Goal: Information Seeking & Learning: Learn about a topic

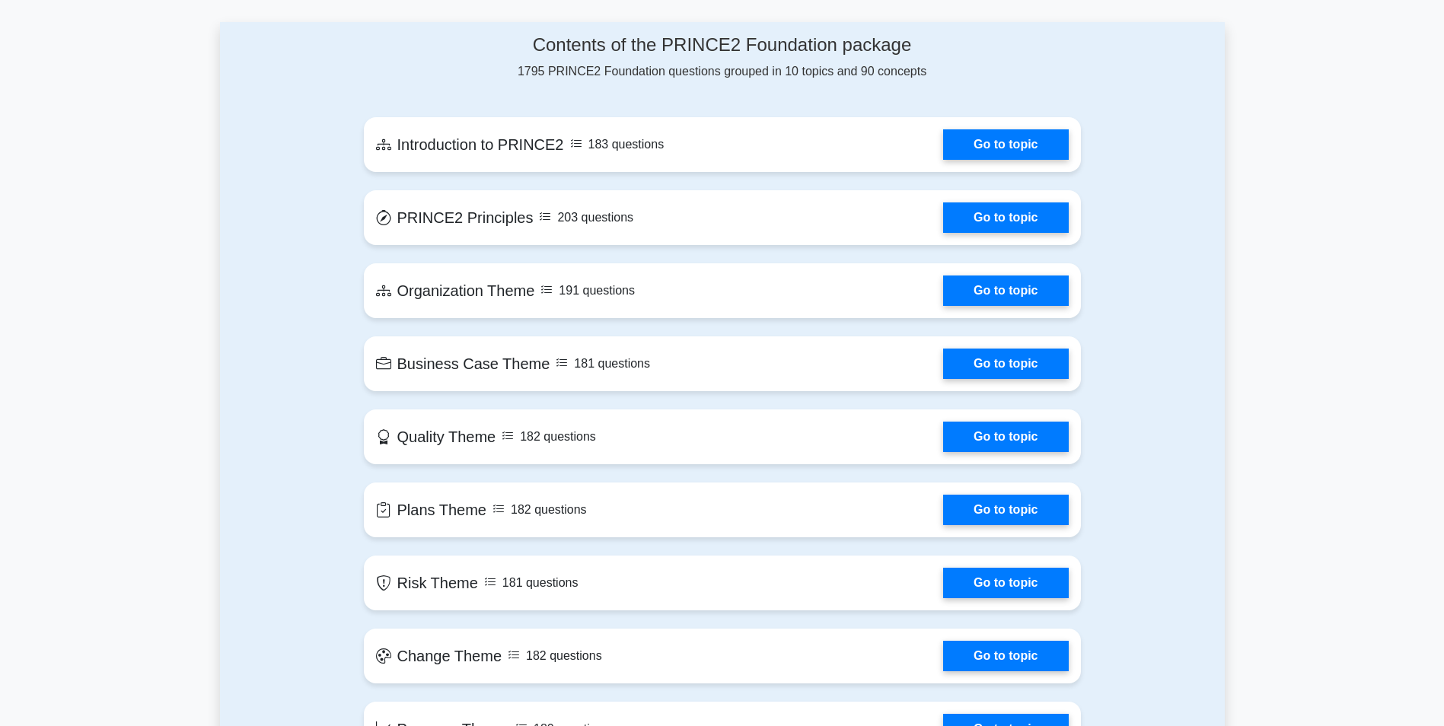
scroll to position [540, 0]
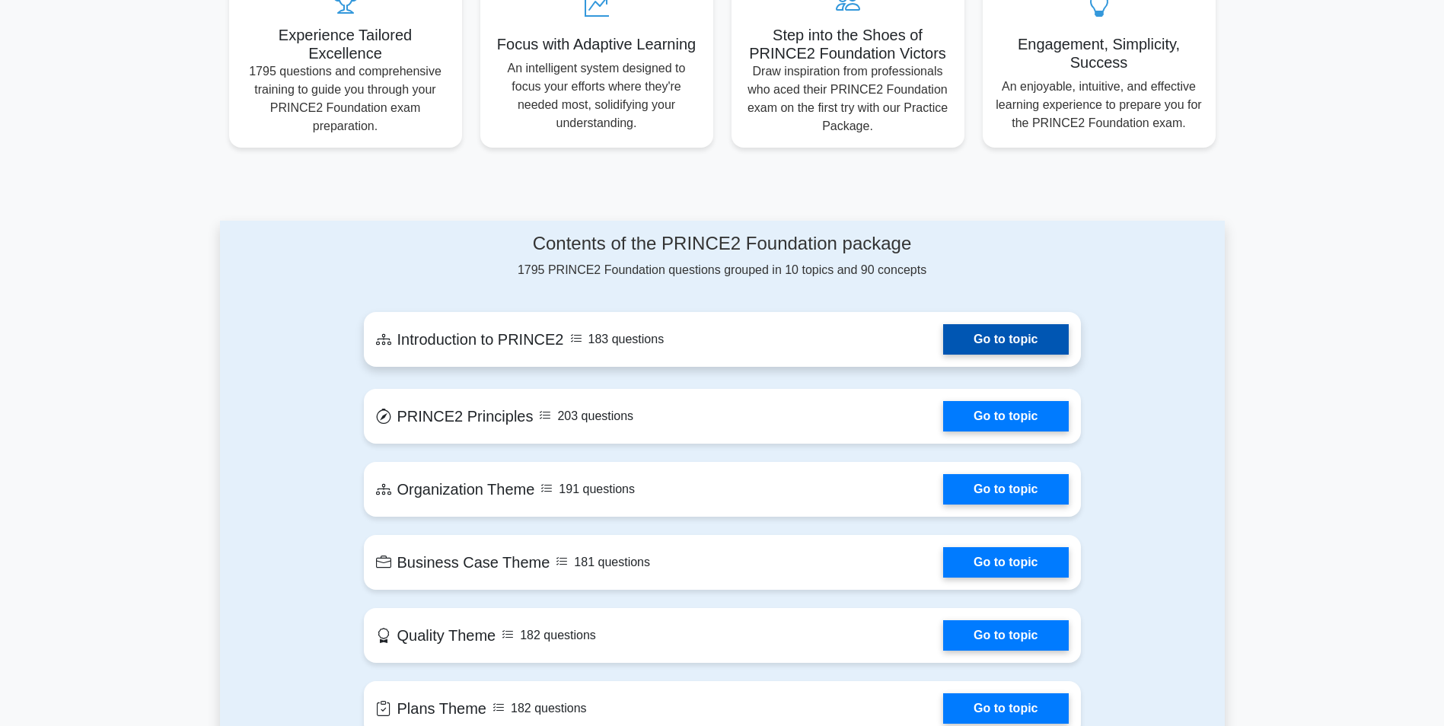
click at [974, 324] on link "Go to topic" at bounding box center [1005, 339] width 125 height 30
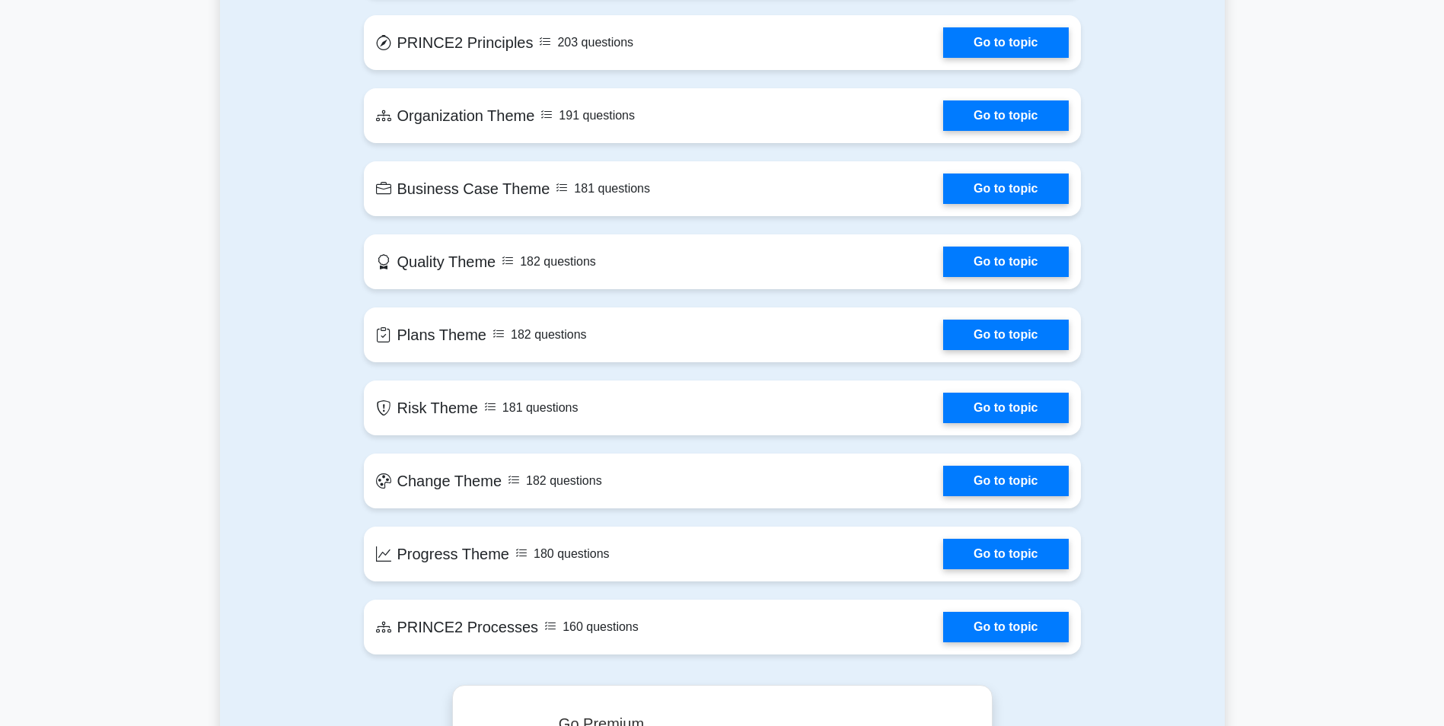
scroll to position [685, 0]
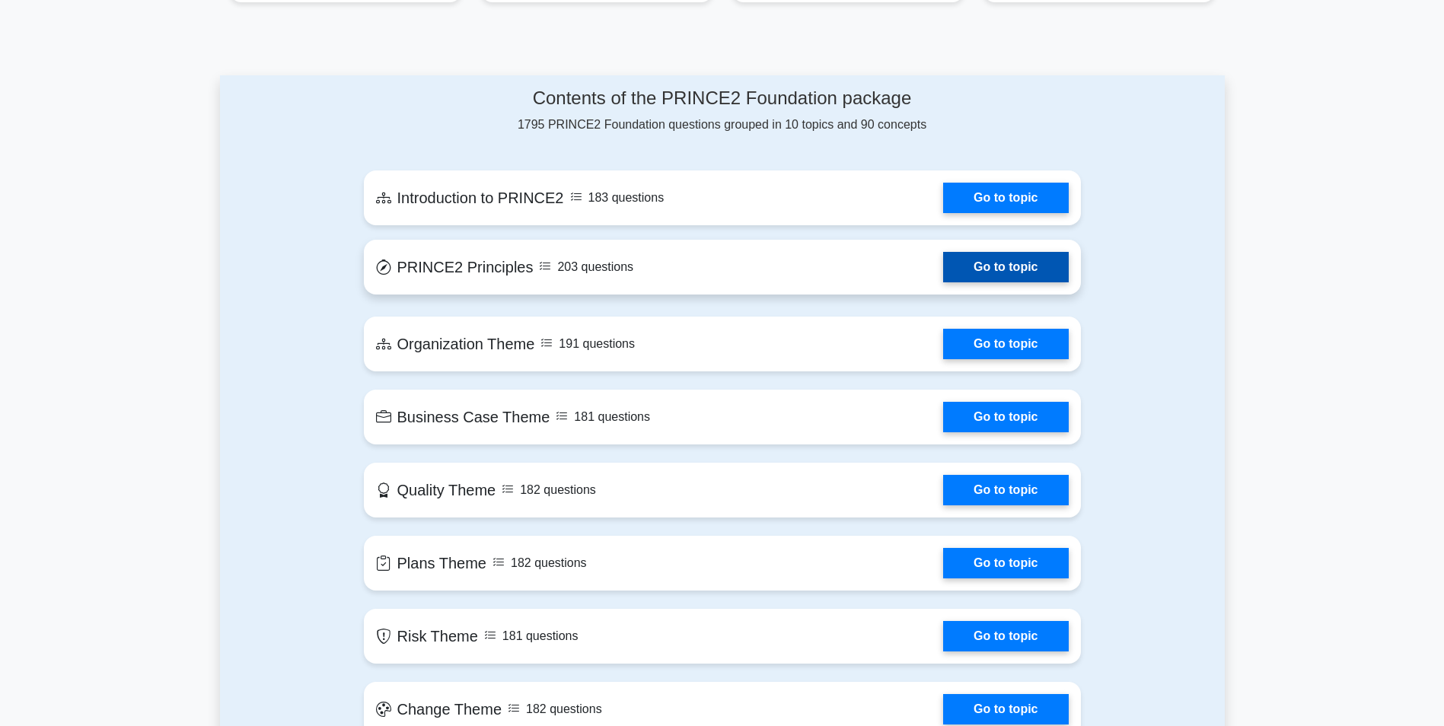
click at [943, 252] on link "Go to topic" at bounding box center [1005, 267] width 125 height 30
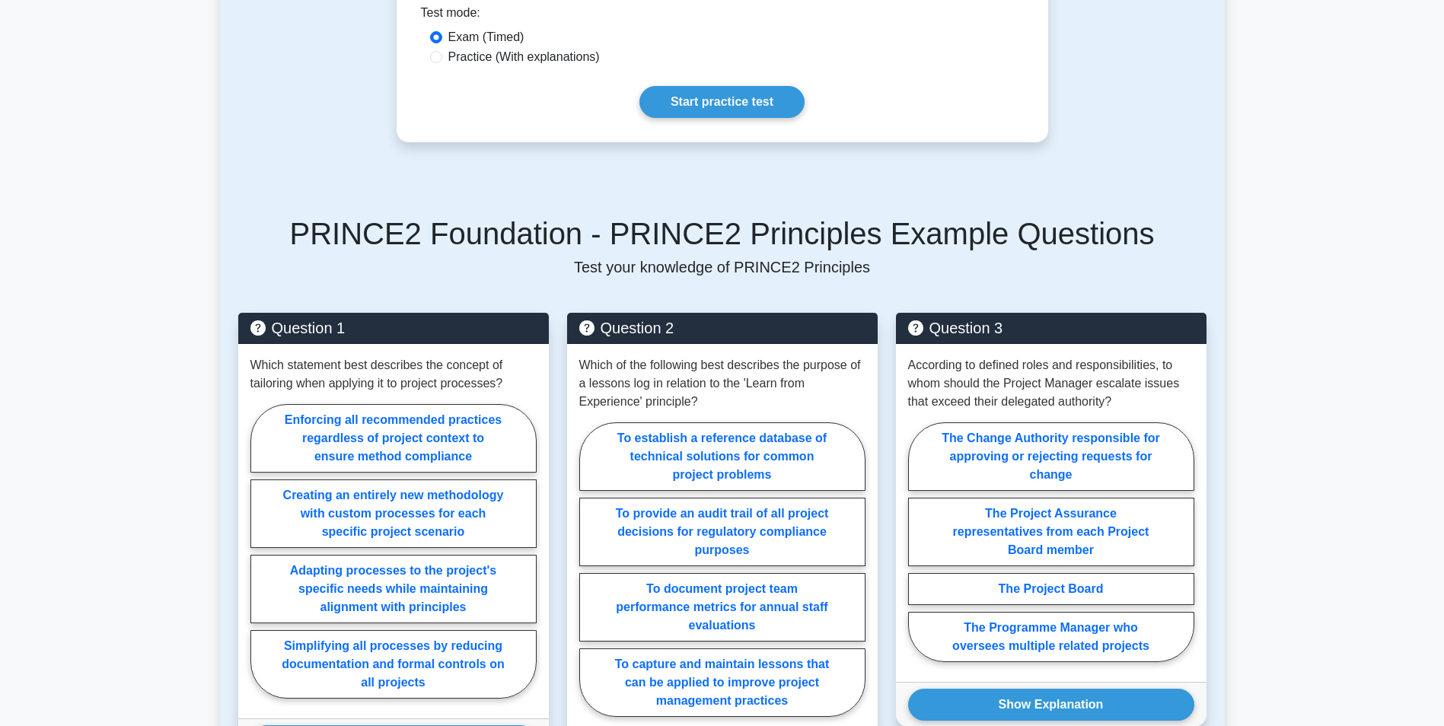
scroll to position [533, 0]
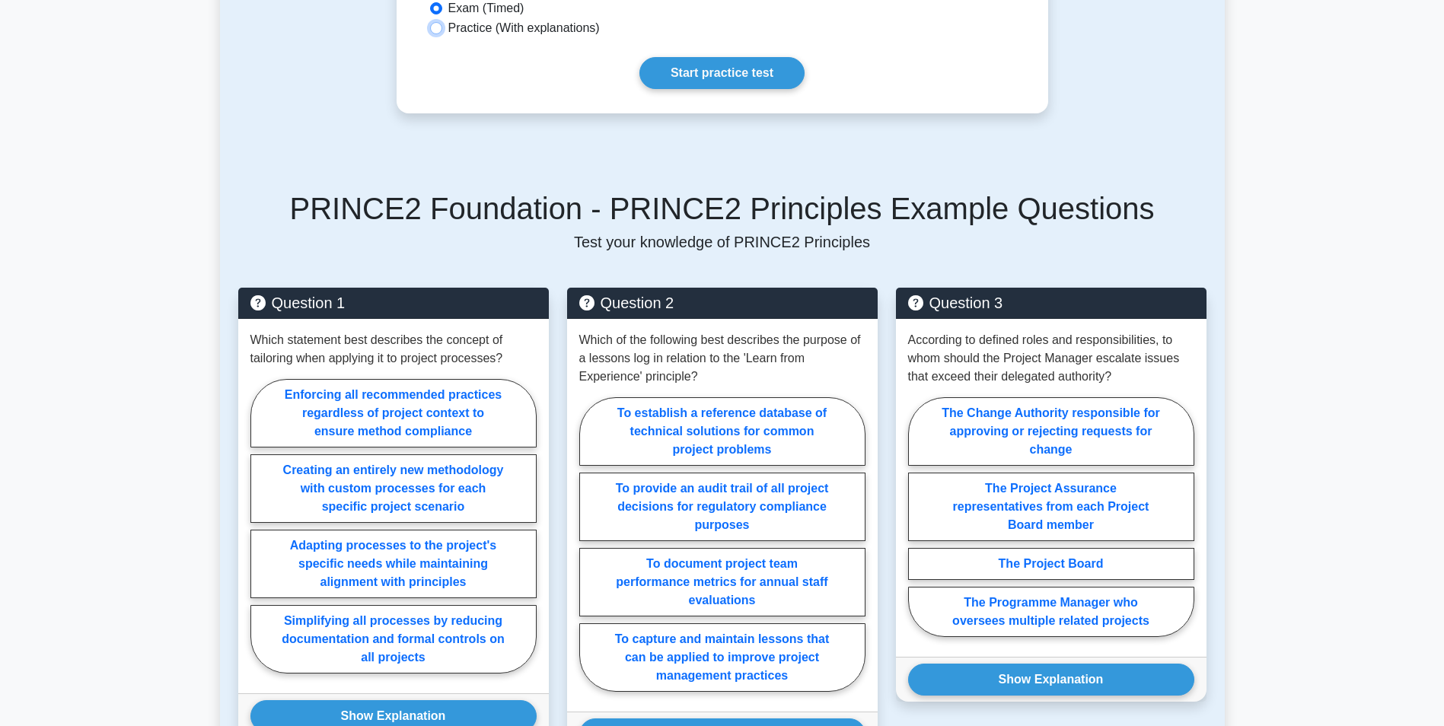
click at [435, 30] on input "Practice (With explanations)" at bounding box center [436, 28] width 12 height 12
radio input "true"
click at [433, 8] on input "Exam (Timed)" at bounding box center [436, 8] width 12 height 12
radio input "true"
click at [438, 27] on input "Practice (With explanations)" at bounding box center [436, 28] width 12 height 12
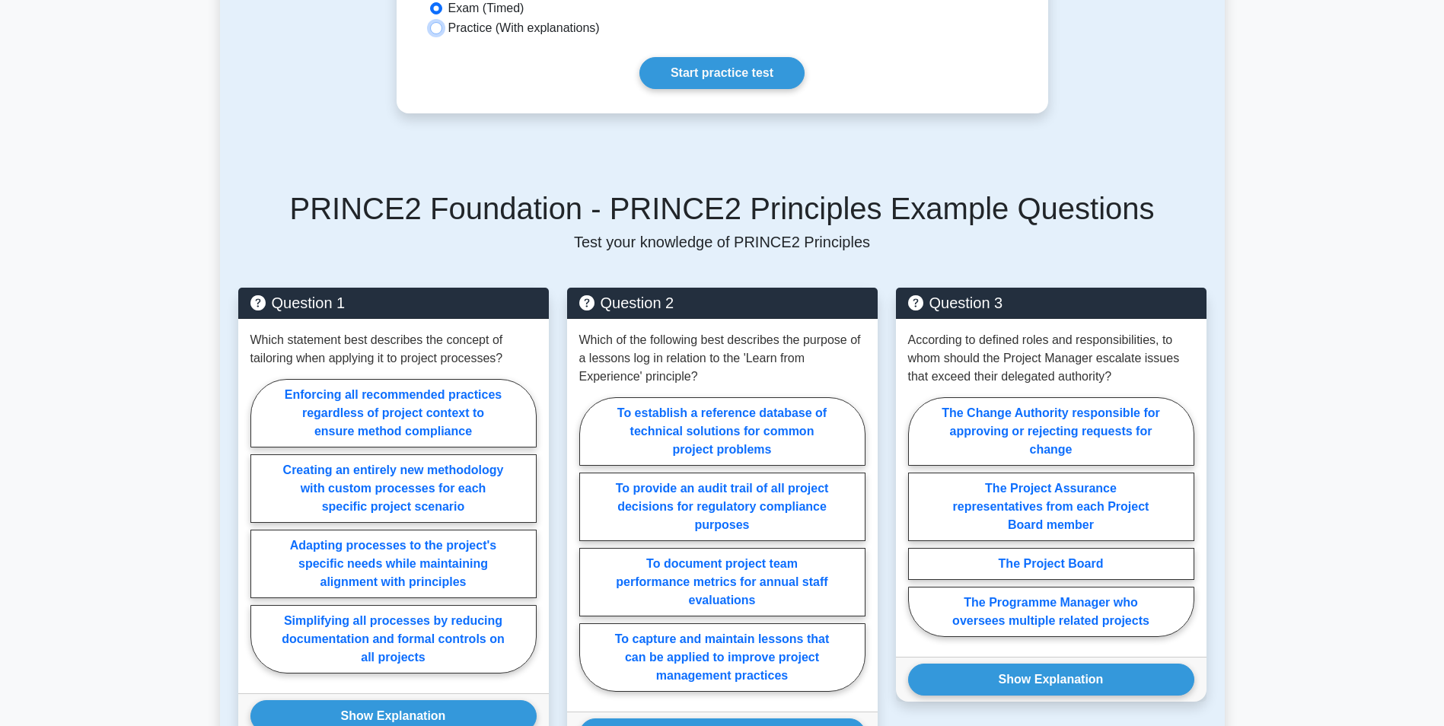
radio input "true"
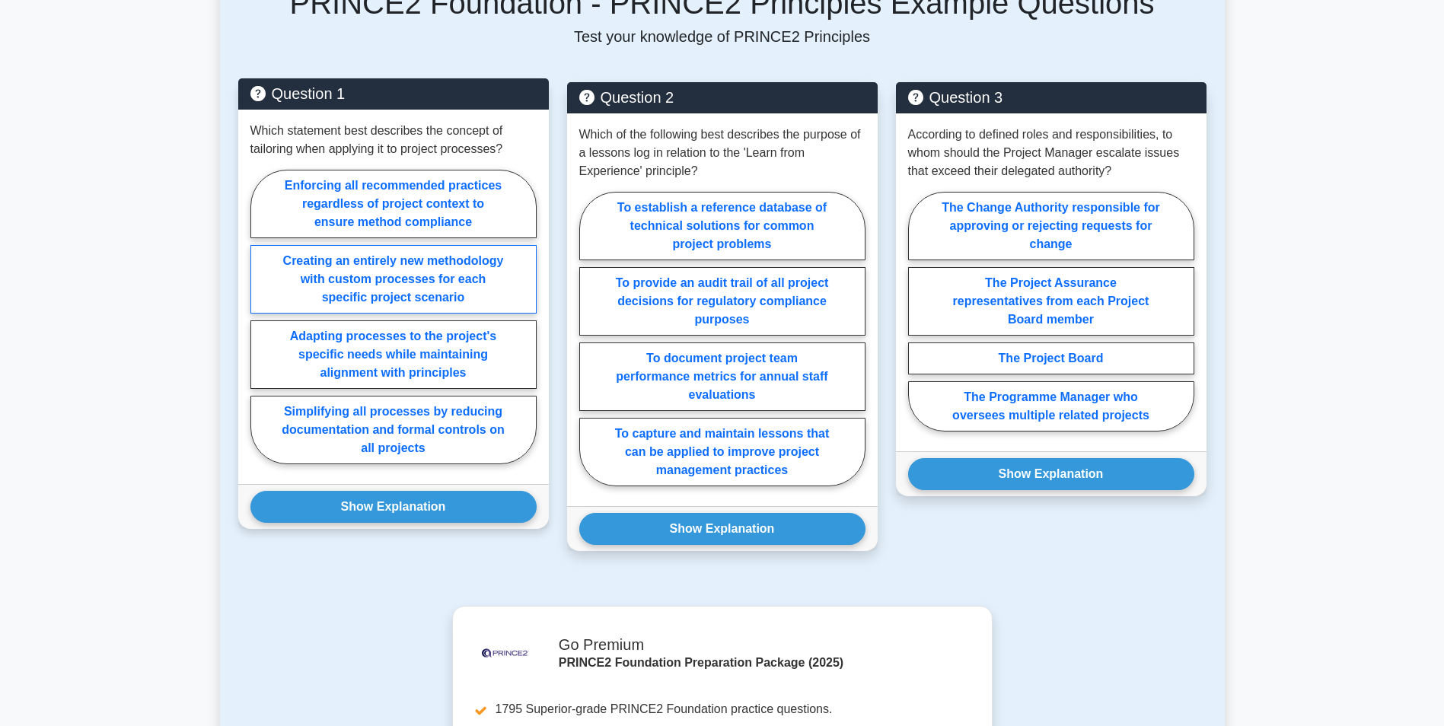
scroll to position [609, 0]
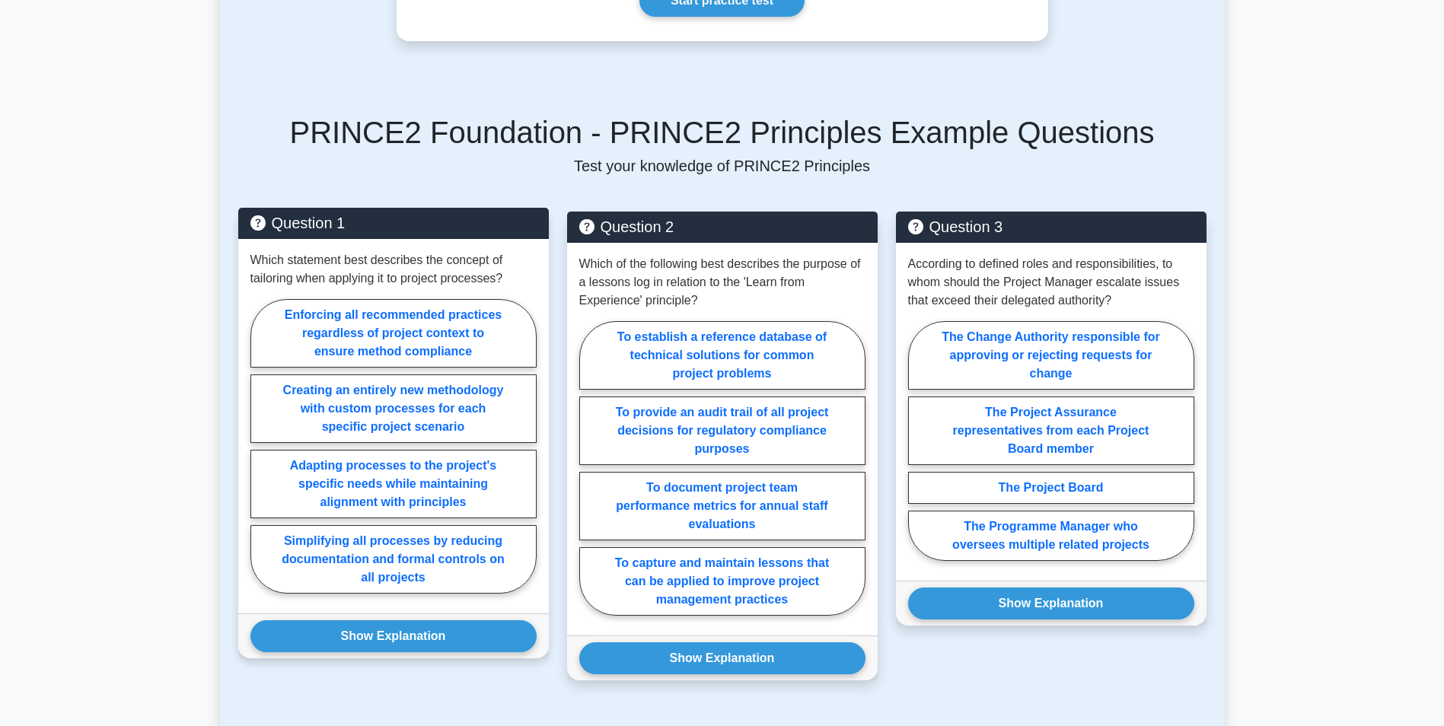
click at [295, 257] on p "Which statement best describes the concept of tailoring when applying it to pro…" at bounding box center [393, 269] width 286 height 37
drag, startPoint x: 295, startPoint y: 257, endPoint x: 504, endPoint y: 282, distance: 210.2
click at [504, 282] on p "Which statement best describes the concept of tailoring when applying it to pro…" at bounding box center [393, 269] width 286 height 37
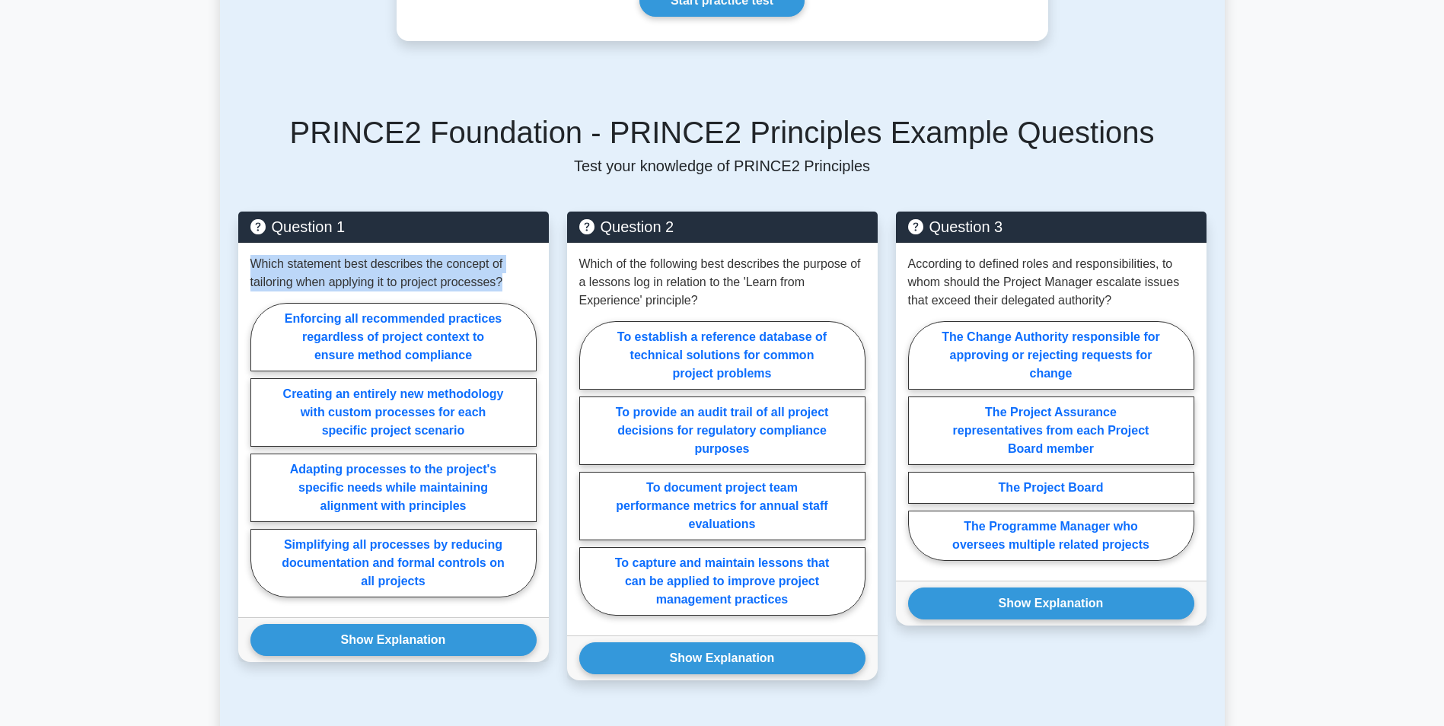
drag, startPoint x: 504, startPoint y: 282, endPoint x: 236, endPoint y: 260, distance: 268.9
click at [236, 260] on div "Question 1 Which statement best describes the concept of tailoring when applyin…" at bounding box center [393, 455] width 329 height 487
drag, startPoint x: 236, startPoint y: 260, endPoint x: 213, endPoint y: 297, distance: 43.7
click at [213, 297] on main "Back to PRINCE2 Foundation (PRINCE2 Foundation) Test Flashcards PRINCE2 Princip…" at bounding box center [722, 376] width 1444 height 1872
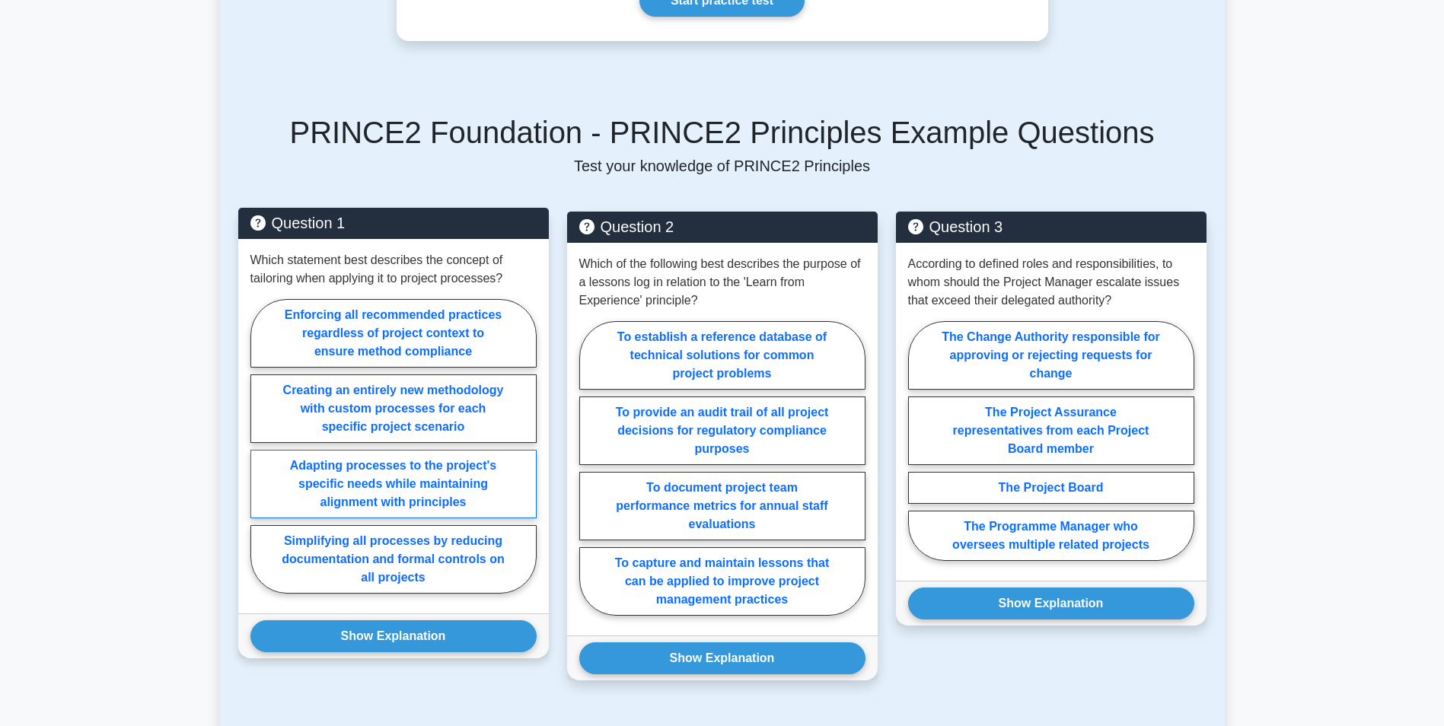
click at [403, 491] on label "Adapting processes to the project's specific needs while maintaining alignment …" at bounding box center [393, 484] width 286 height 69
click at [260, 456] on input "Adapting processes to the project's specific needs while maintaining alignment …" at bounding box center [255, 451] width 10 height 10
radio input "true"
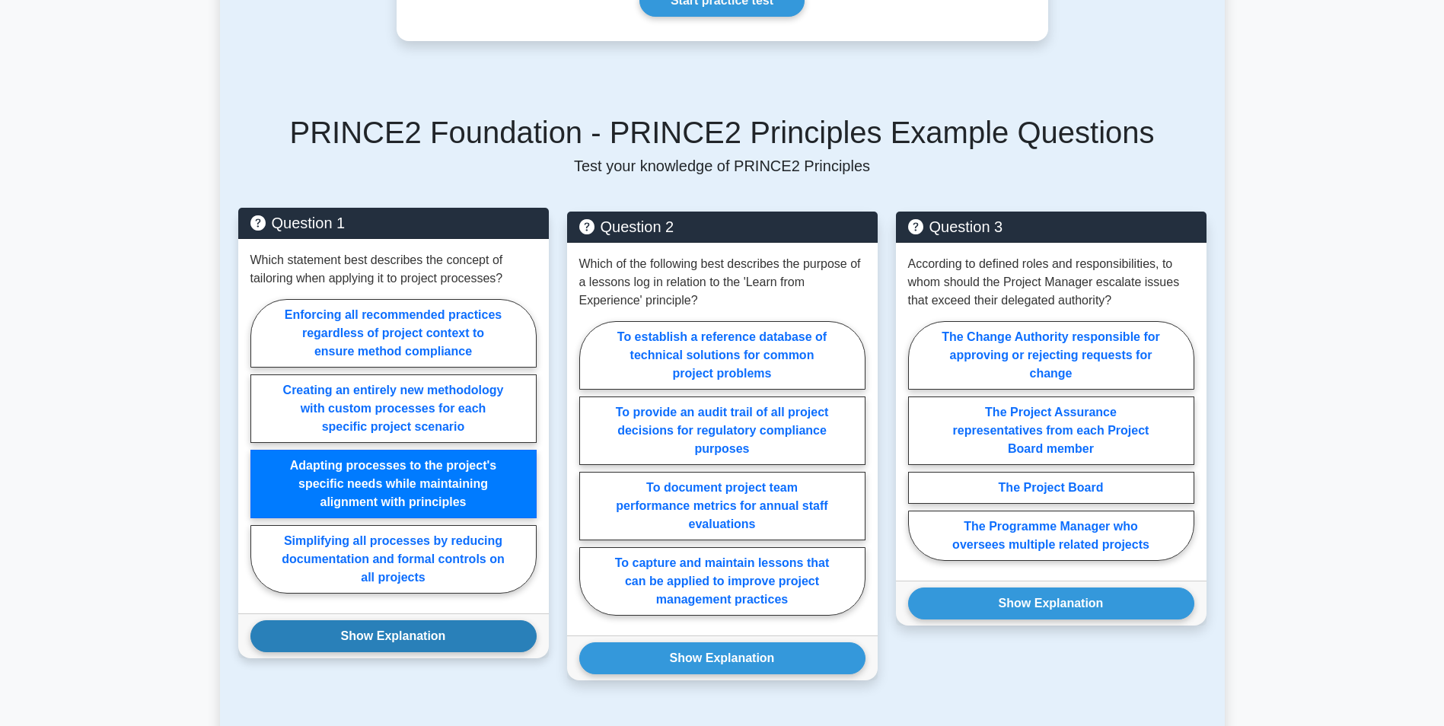
click at [377, 636] on button "Show Explanation" at bounding box center [393, 636] width 286 height 32
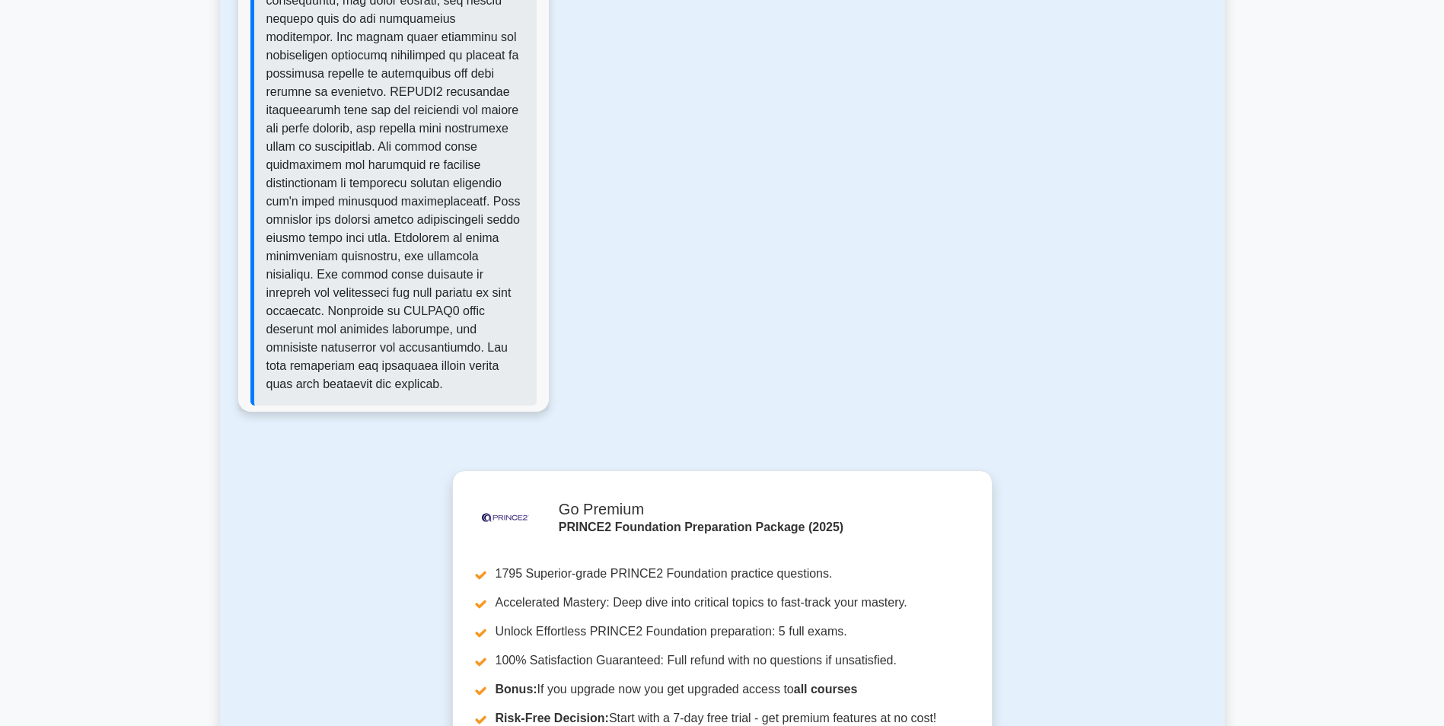
scroll to position [1827, 0]
